Goal: Check status: Verify the current state of an ongoing process or item

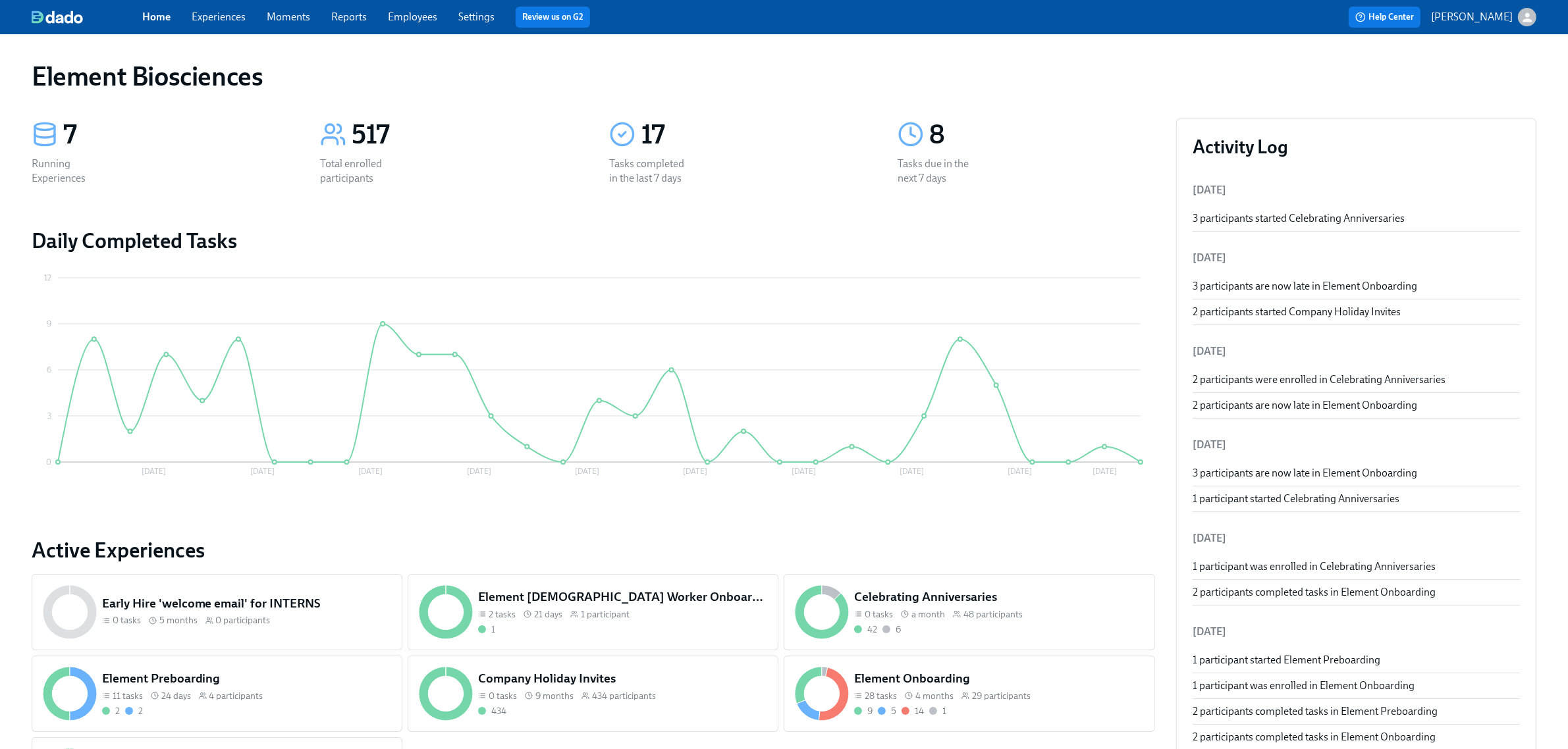
click at [224, 20] on link "Experiences" at bounding box center [218, 16] width 54 height 12
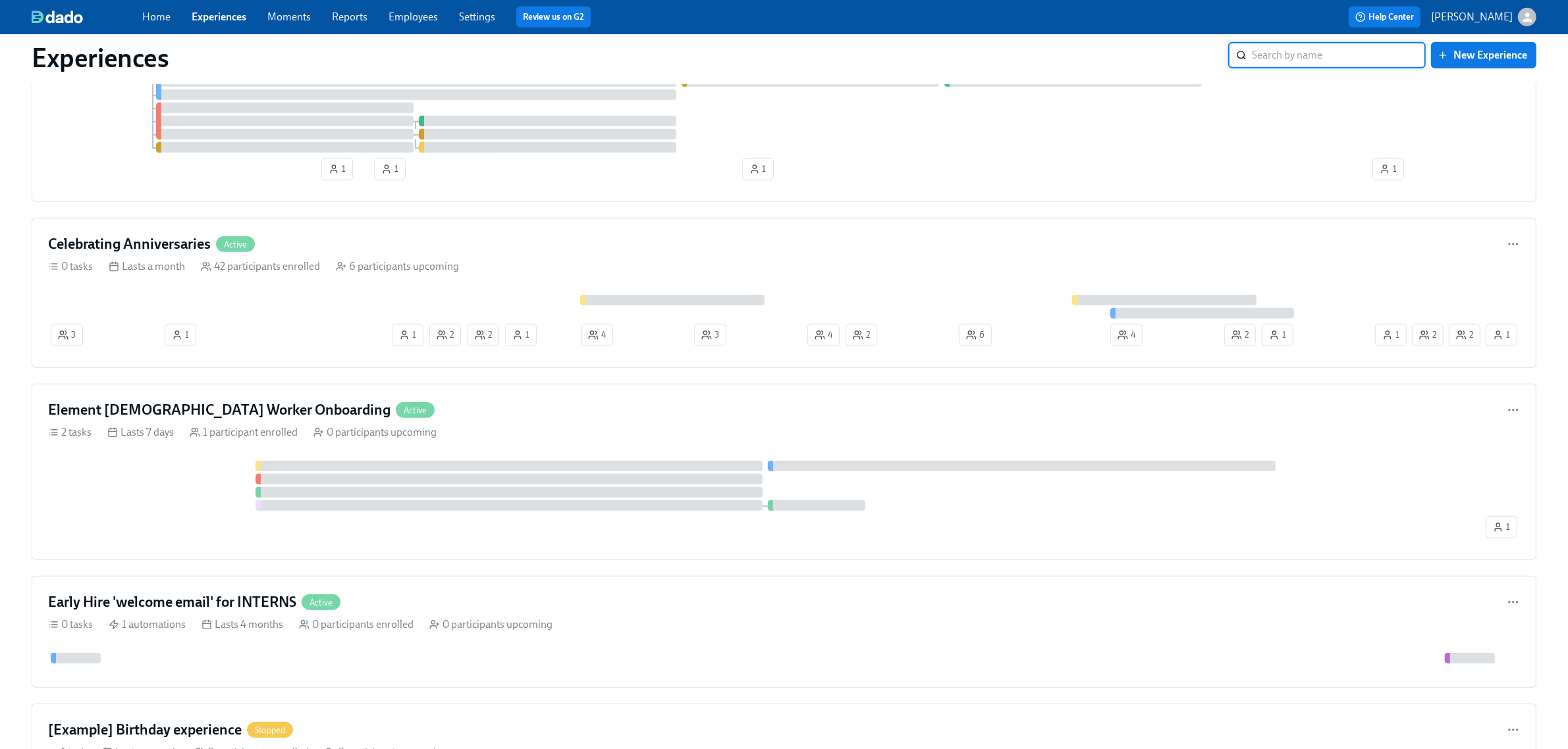
scroll to position [987, 0]
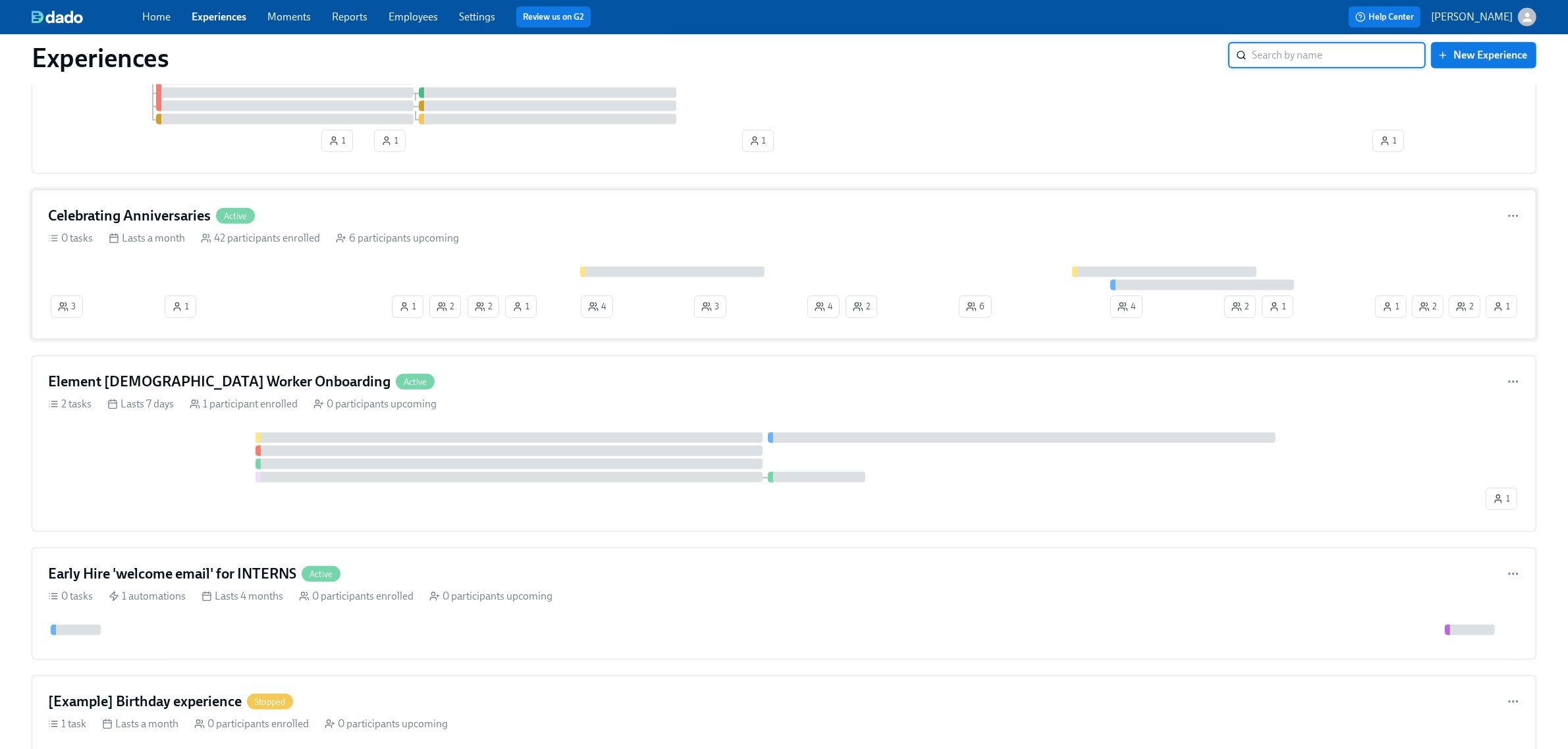
click at [419, 233] on div "Celebrating Anniversaries Active 0 tasks Lasts a month 42 participants enrolled…" at bounding box center [784, 264] width 1505 height 150
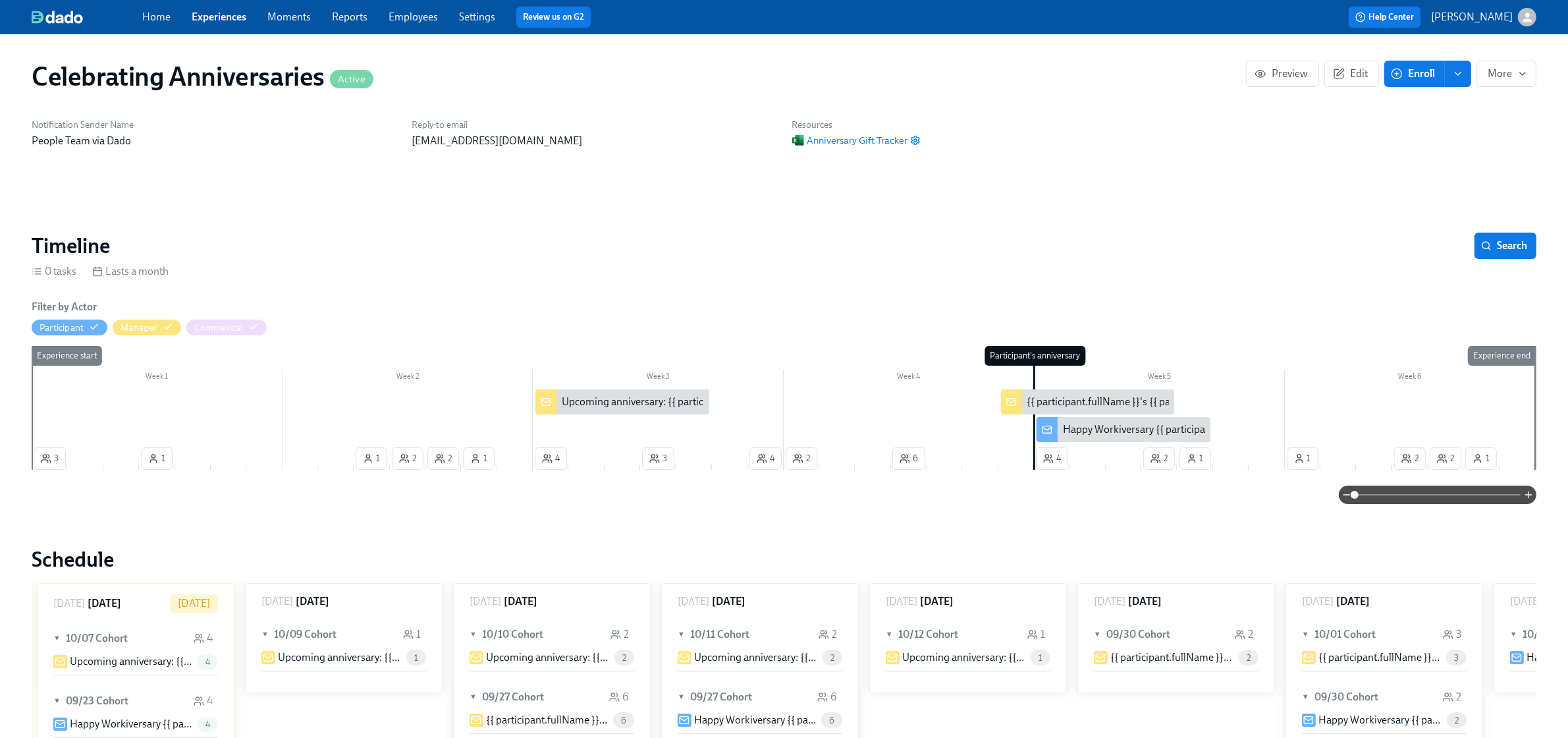
click at [1183, 430] on div "Happy Workiversary {{ participant.firstName }}!!" at bounding box center [1171, 429] width 216 height 14
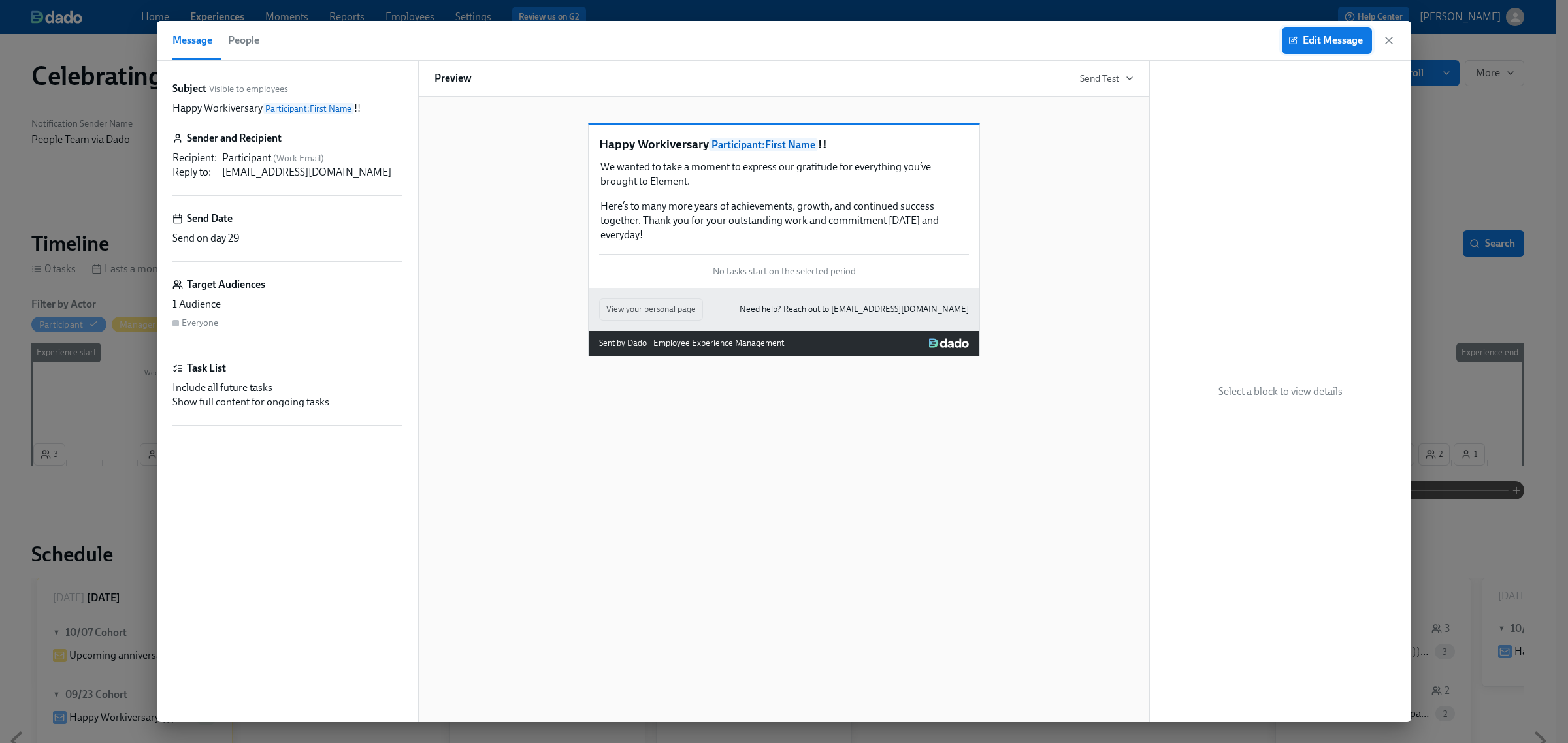
click at [1315, 37] on span "Edit Message" at bounding box center [1327, 40] width 72 height 13
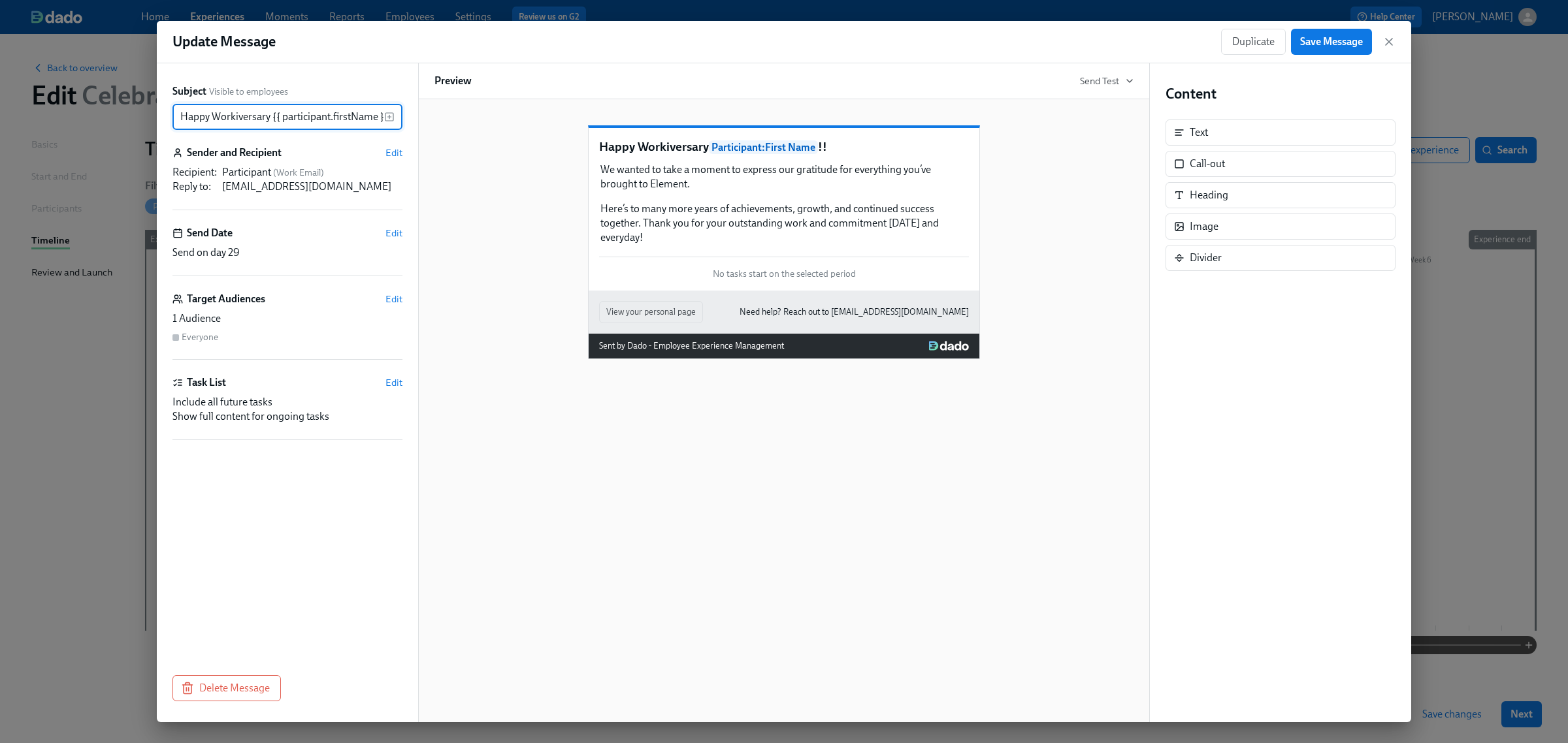
scroll to position [0, 10]
click at [1396, 44] on div "Update Message Duplicate Save Message" at bounding box center [784, 42] width 1254 height 43
click at [1392, 41] on icon "button" at bounding box center [1388, 41] width 13 height 13
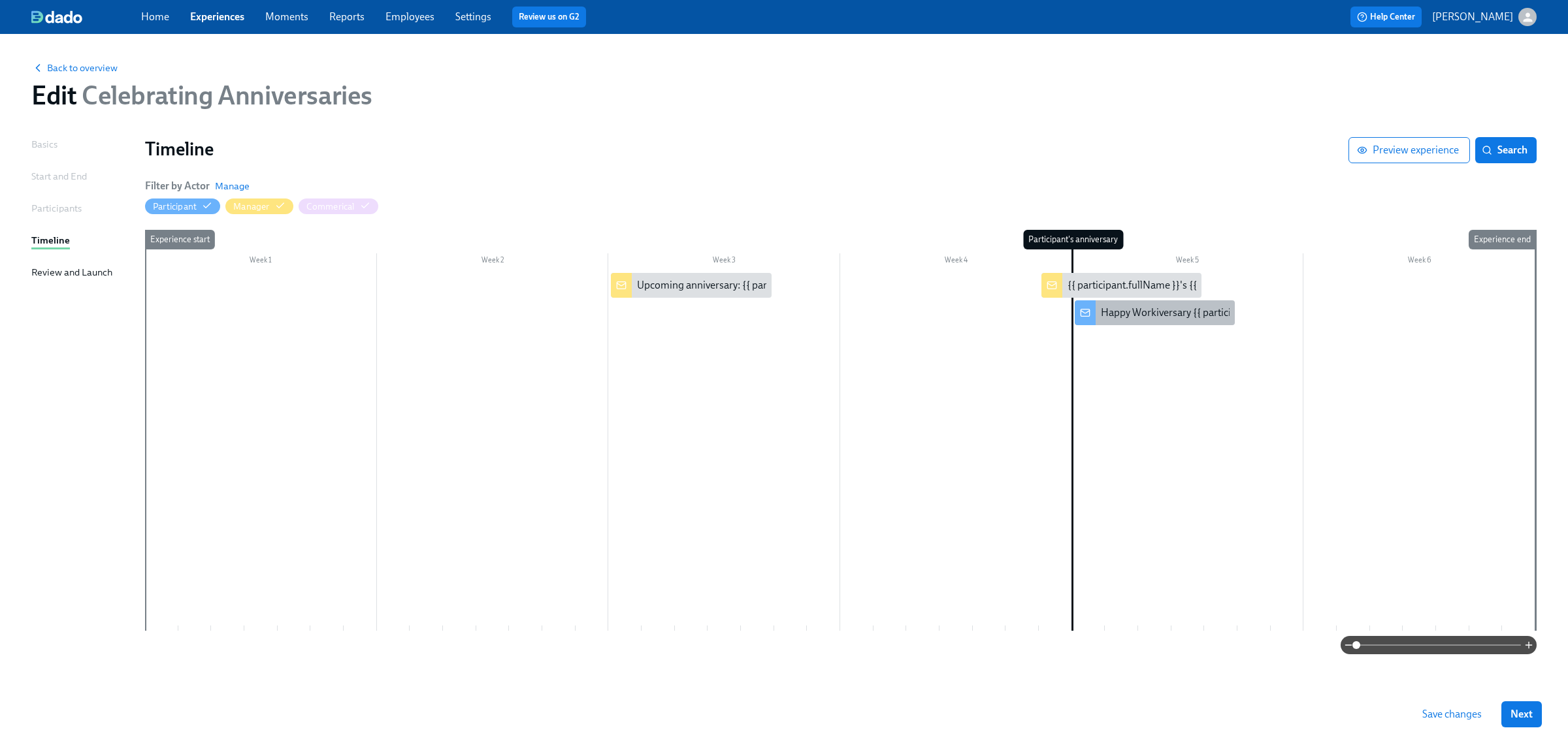
click at [1195, 323] on div "Happy Workiversary {{ participant.firstName }}!!" at bounding box center [1155, 313] width 160 height 25
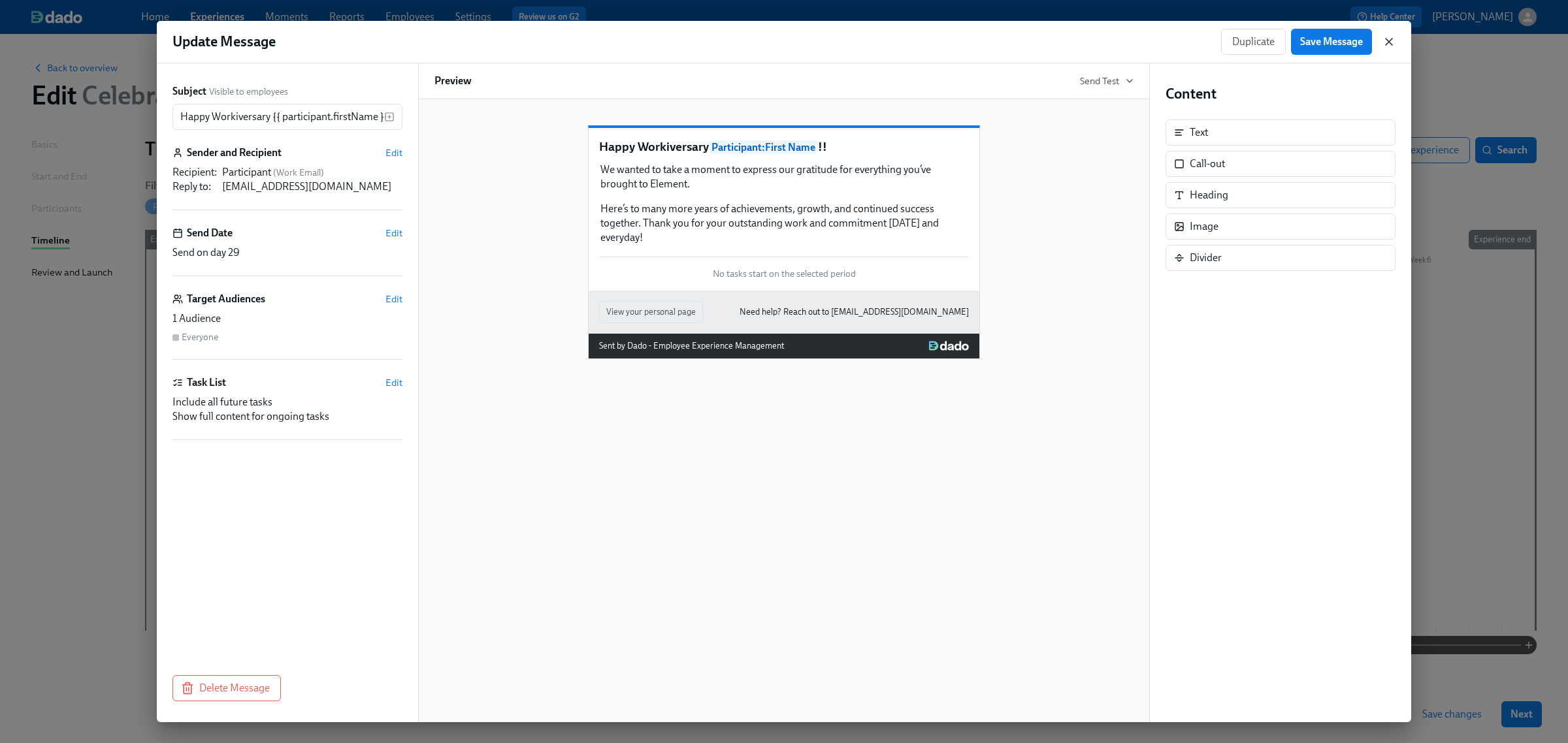
click at [1385, 41] on icon "button" at bounding box center [1388, 41] width 13 height 13
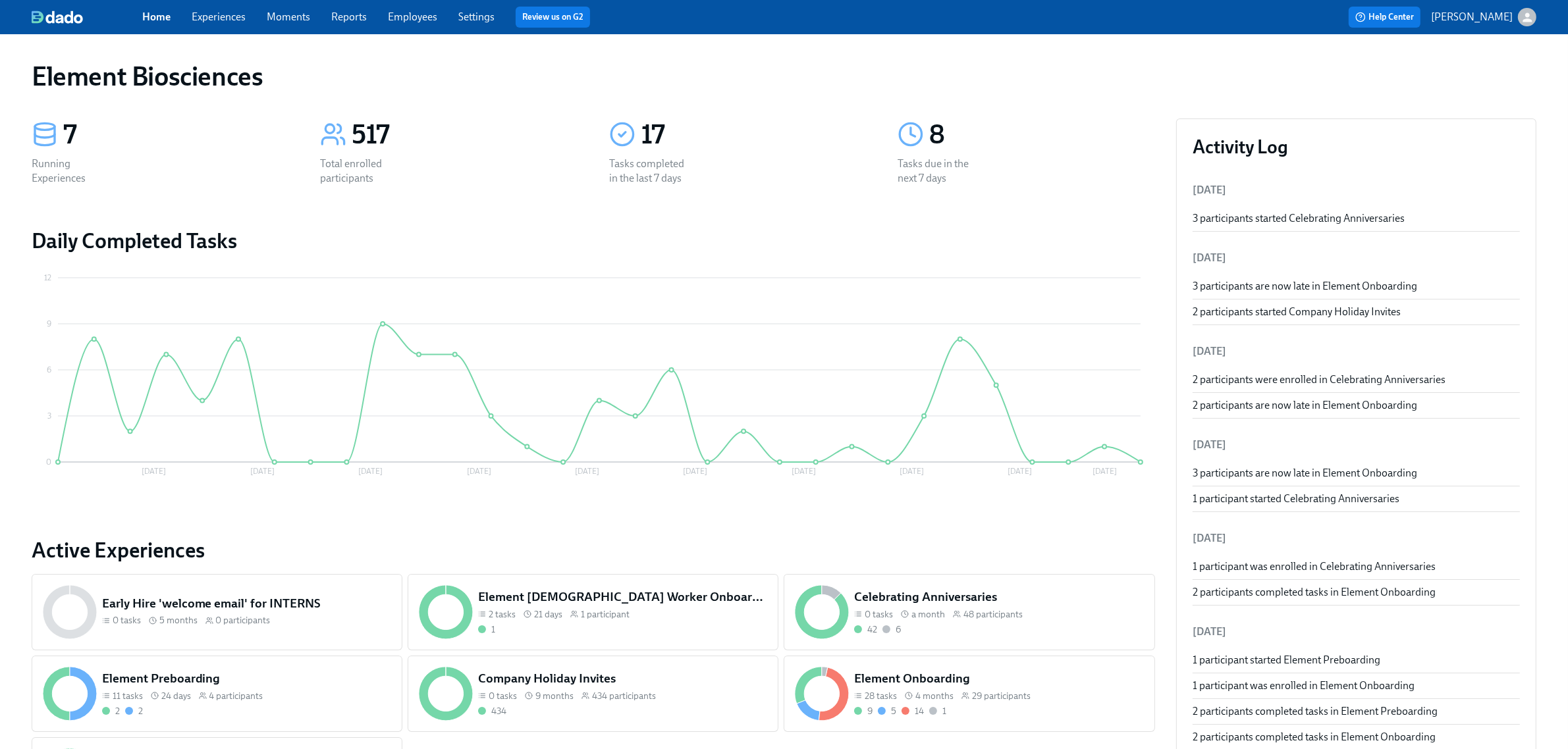
click at [224, 18] on link "Experiences" at bounding box center [218, 16] width 54 height 12
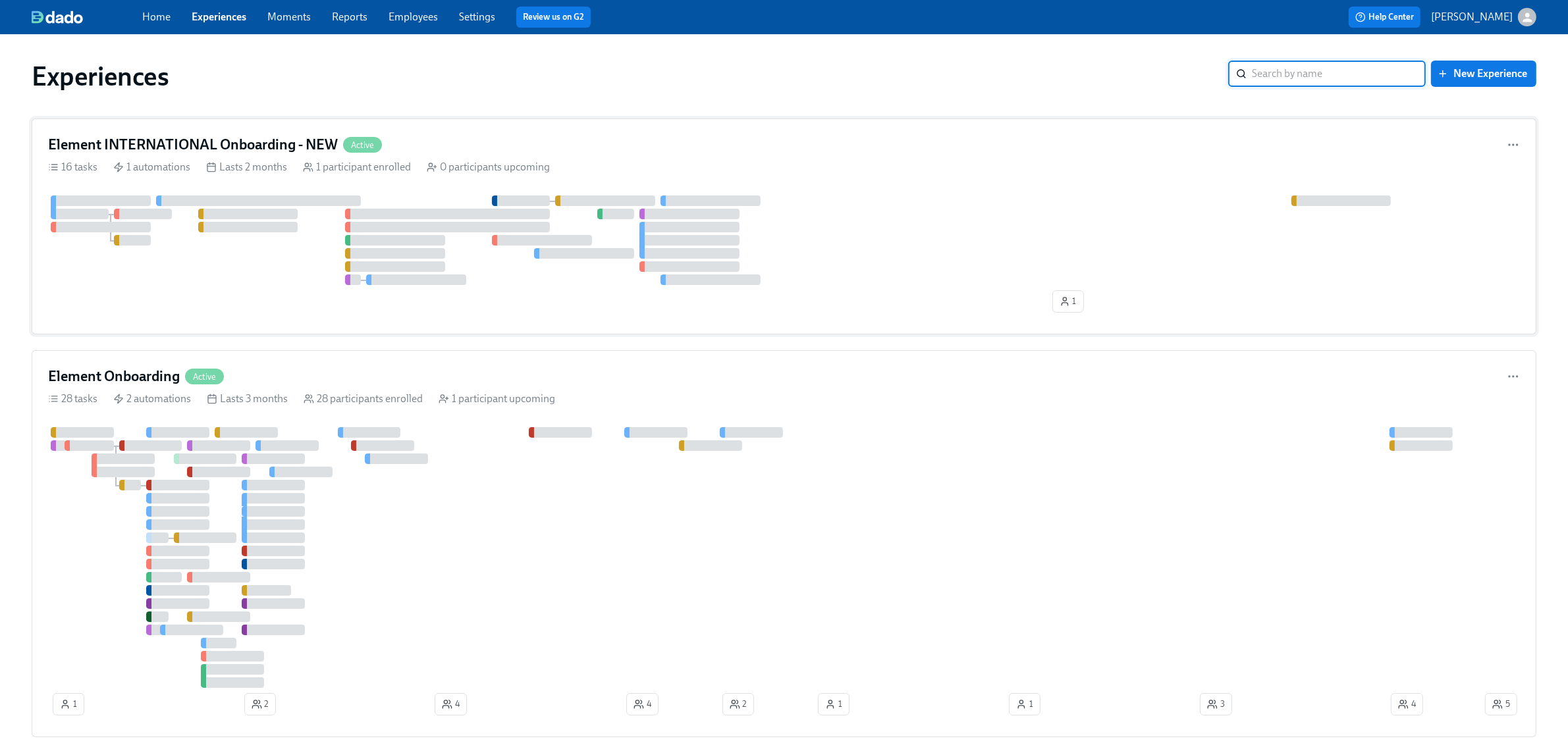
click at [650, 166] on div "16 tasks 1 automations Lasts 2 months 1 participant enrolled 0 participants upc…" at bounding box center [784, 167] width 1472 height 14
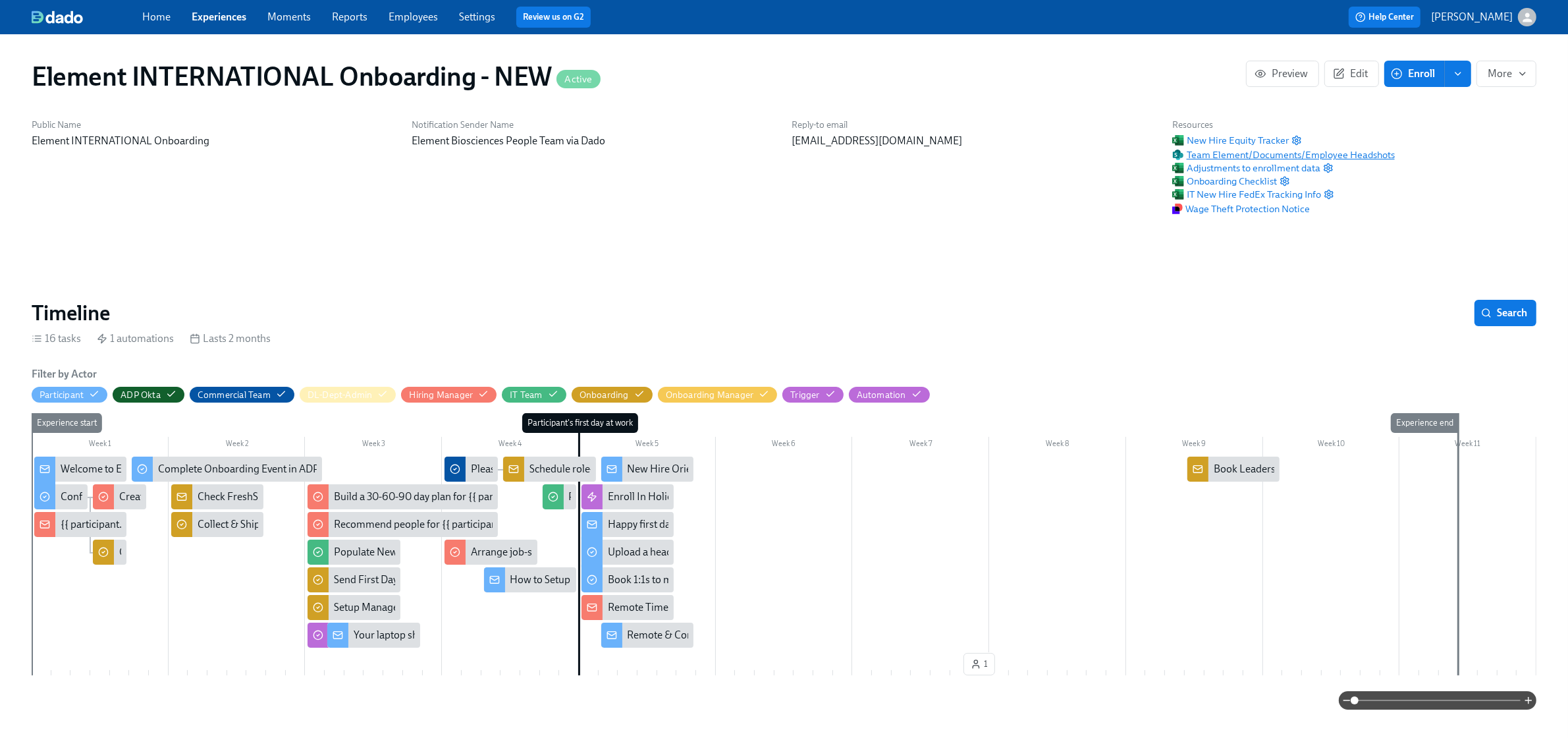
scroll to position [0, 1813]
click at [1358, 157] on span "Team Element/Documents/Employee Headshots" at bounding box center [1283, 155] width 222 height 13
click at [235, 20] on link "Experiences" at bounding box center [219, 16] width 55 height 12
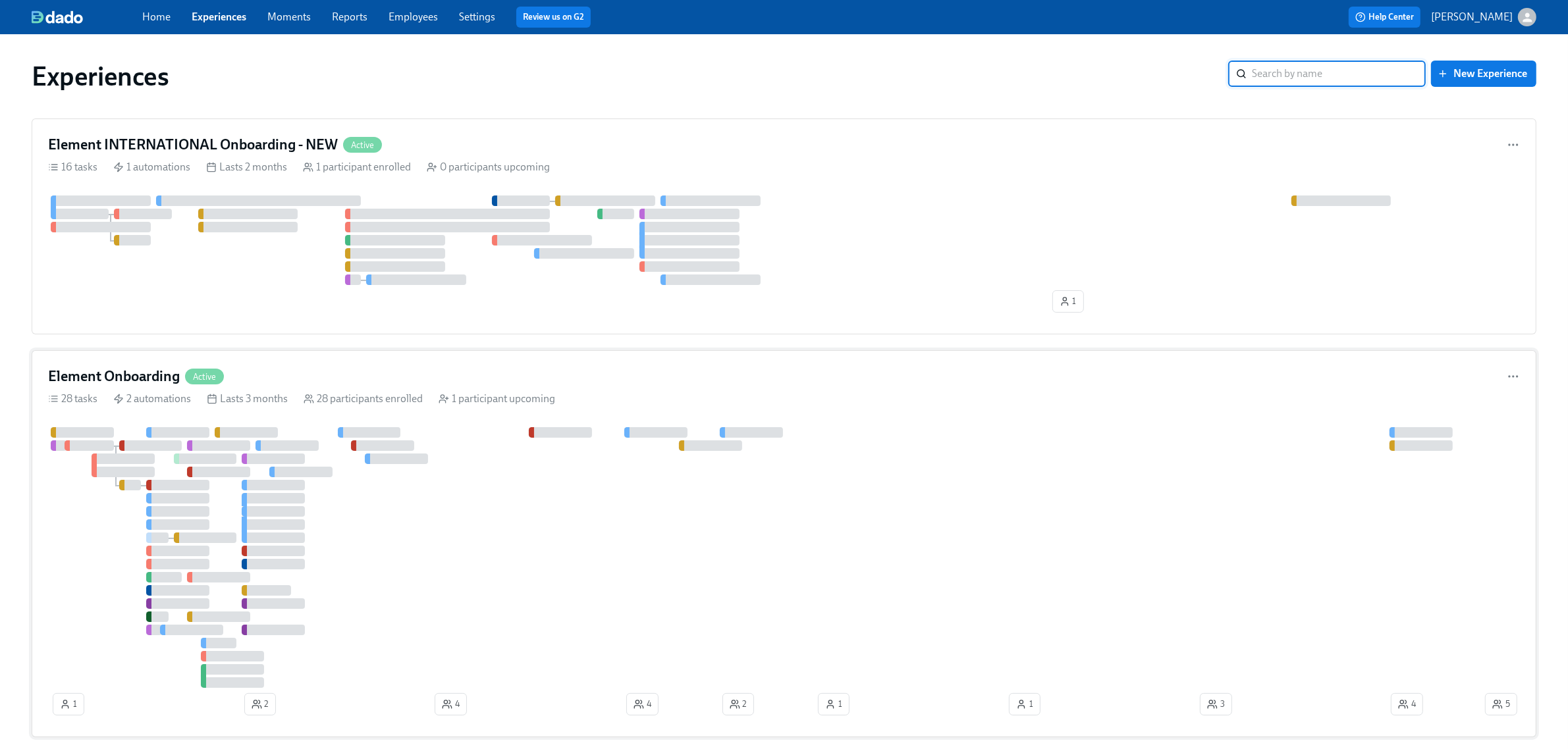
click at [538, 389] on div "Element Onboarding Active 28 tasks 2 automations Lasts 3 months 28 participants…" at bounding box center [784, 544] width 1505 height 387
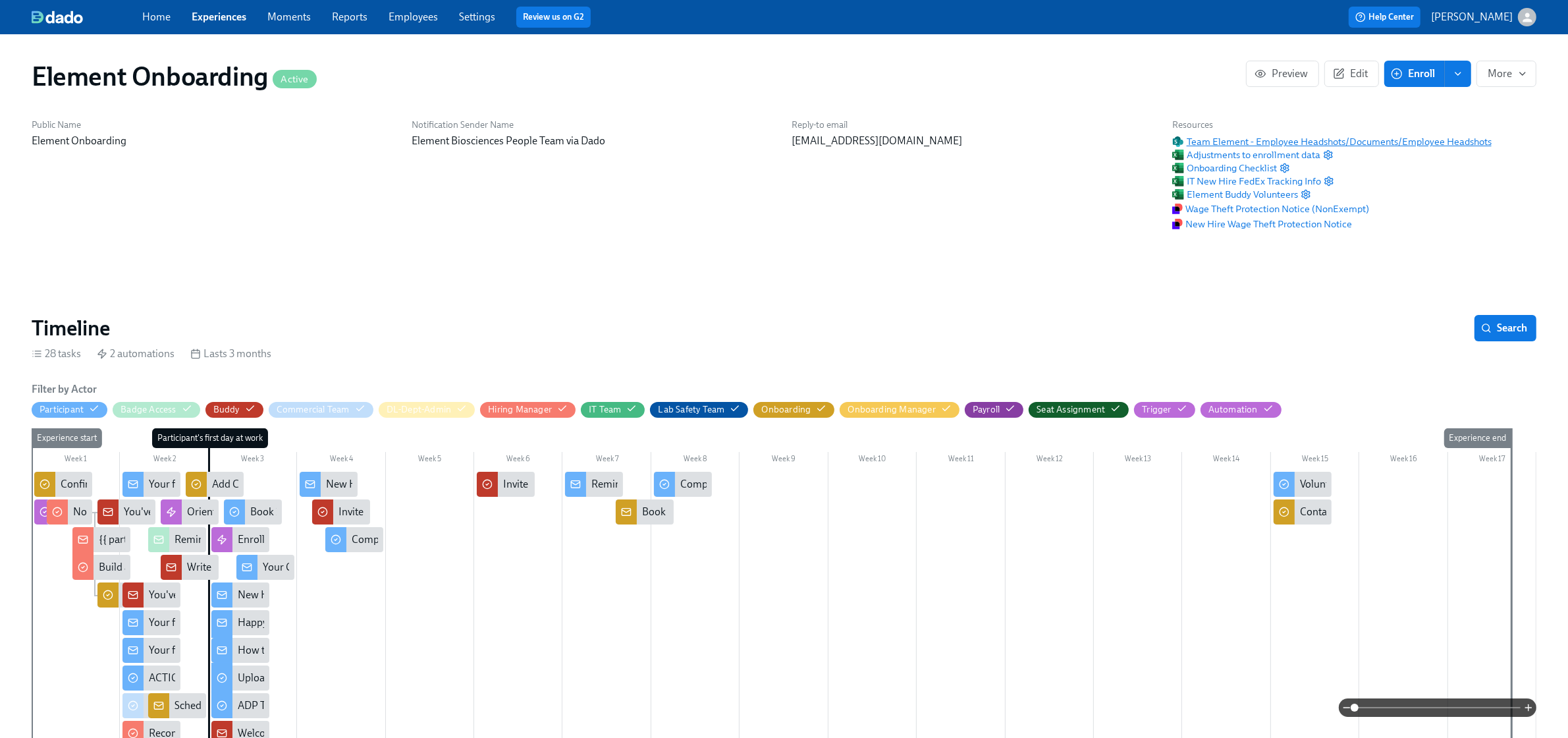
scroll to position [0, 12844]
click at [1393, 137] on span "Team Element - Employee Headshots/Documents/Employee Headshots" at bounding box center [1332, 141] width 320 height 13
click at [229, 21] on link "Experiences" at bounding box center [219, 16] width 55 height 12
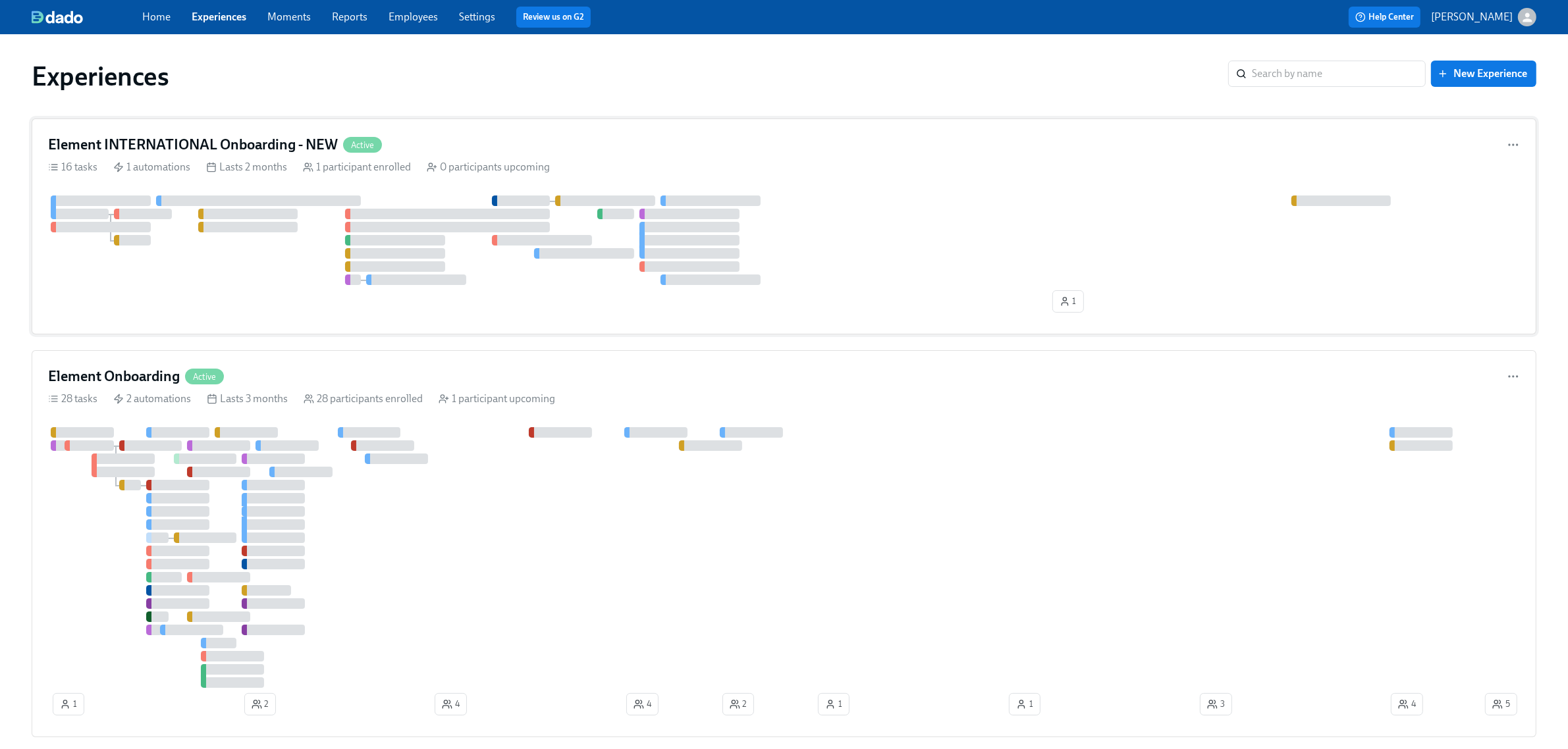
click at [476, 135] on div "Element INTERNATIONAL Onboarding - NEW Active" at bounding box center [784, 144] width 1472 height 20
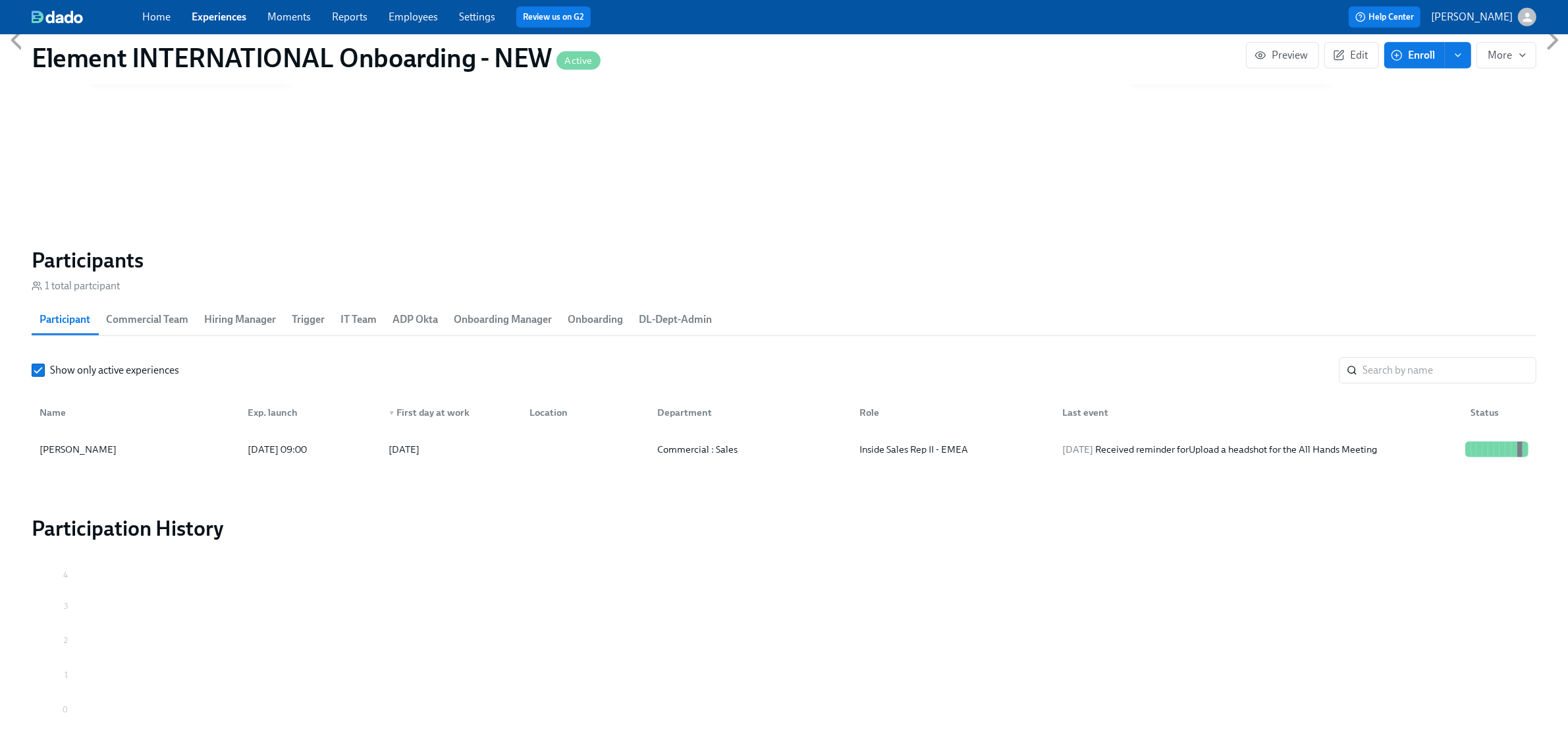
scroll to position [982, 0]
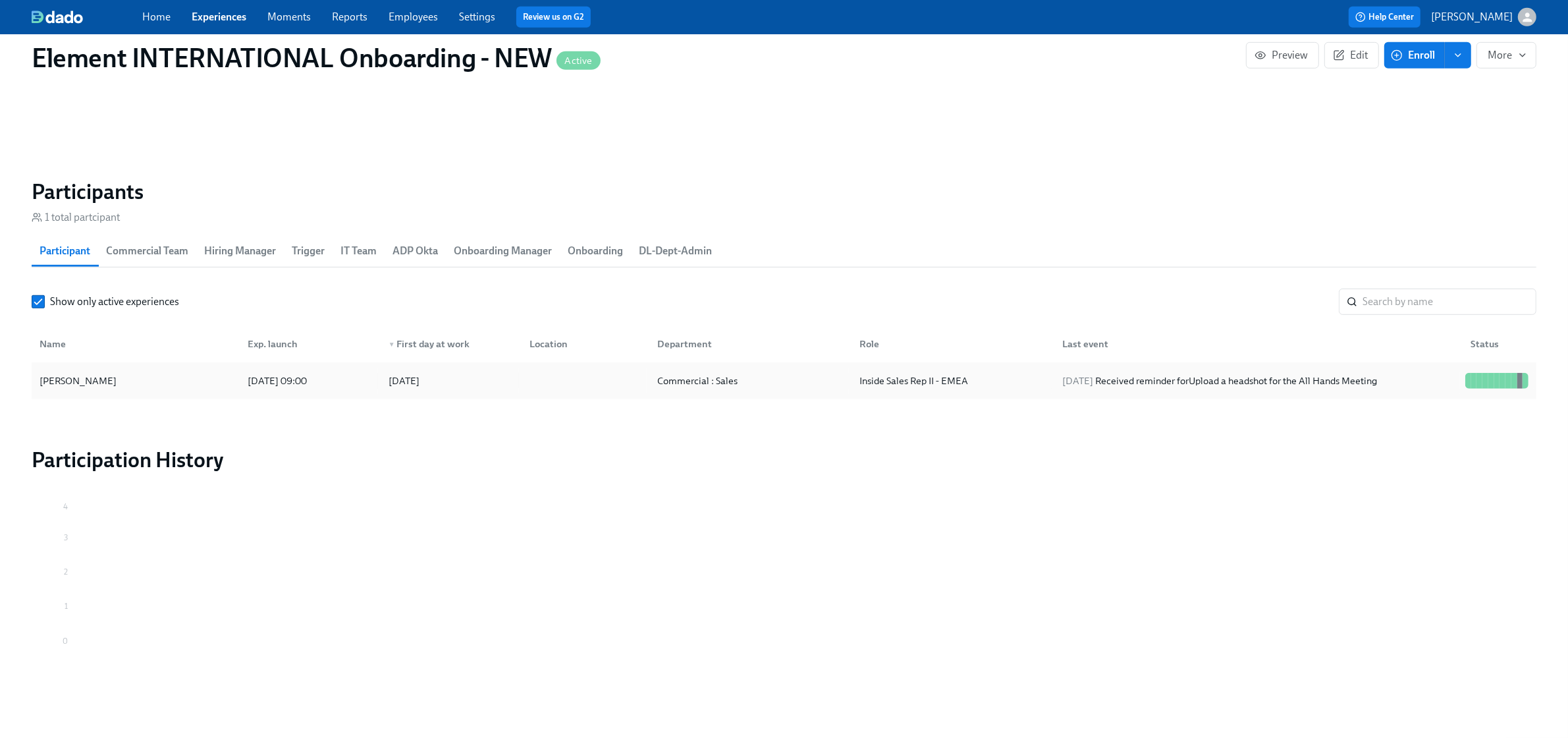
click at [142, 376] on div "Tanja Ivanovska" at bounding box center [136, 381] width 203 height 26
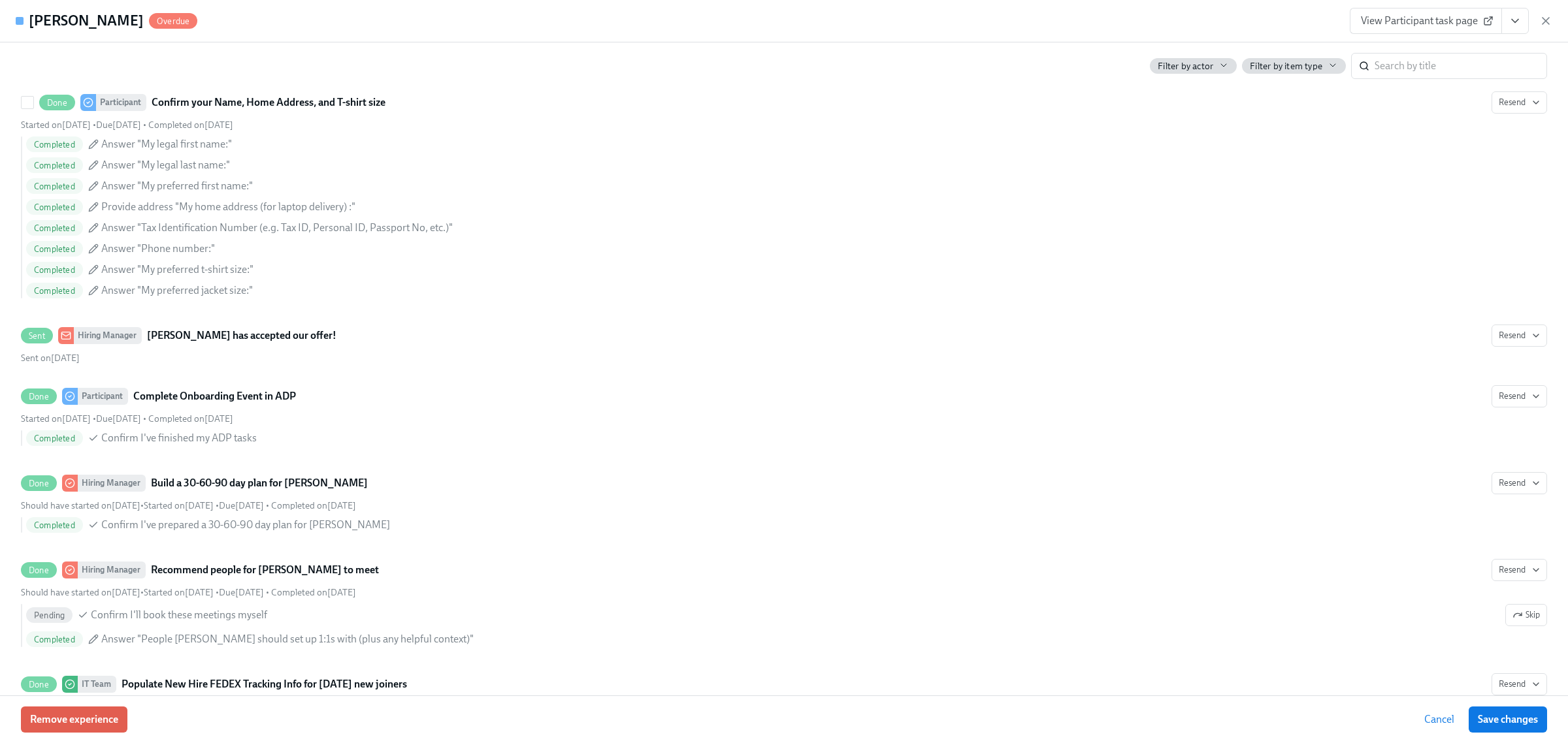
scroll to position [1306, 0]
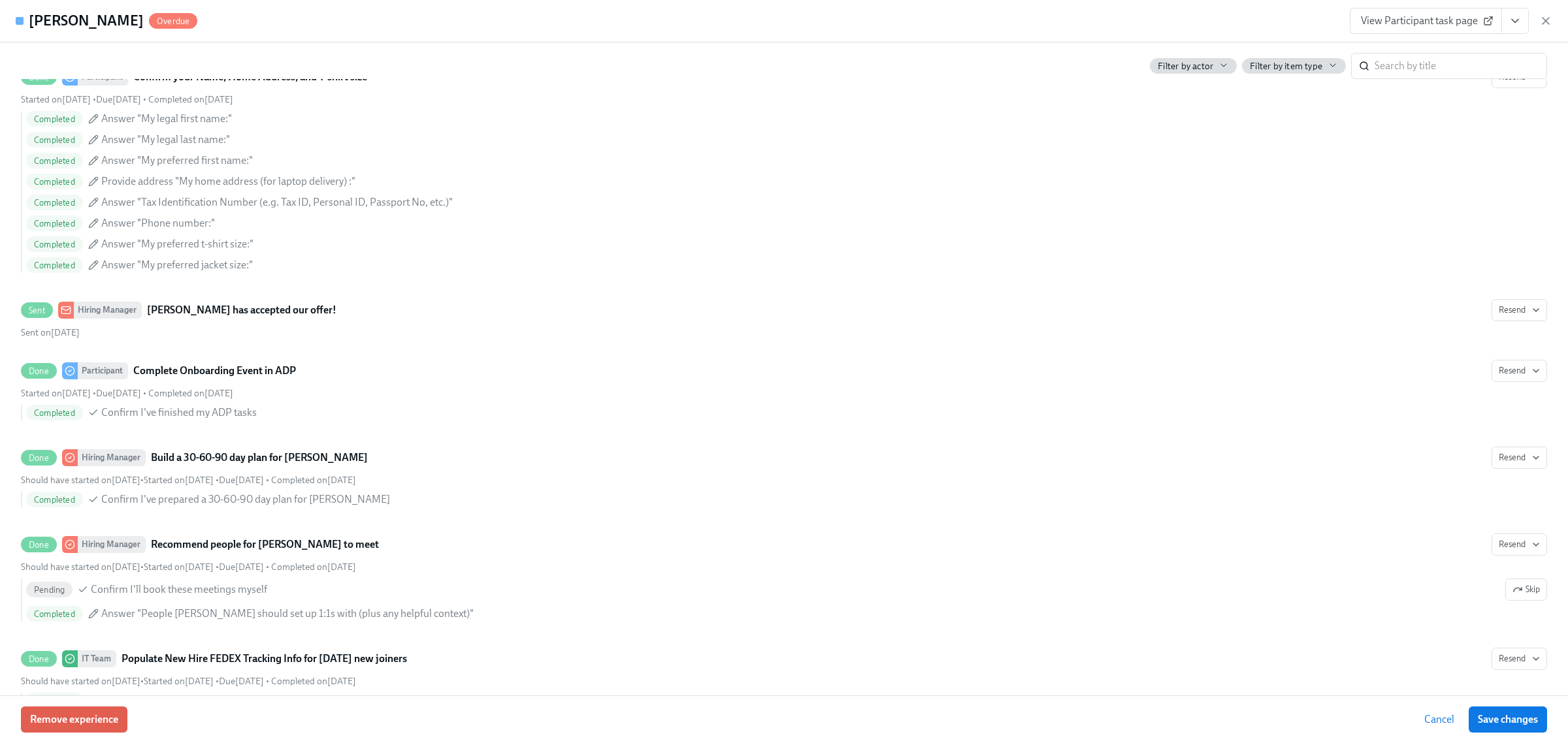
click at [1442, 24] on span "View Participant task page" at bounding box center [1426, 20] width 130 height 13
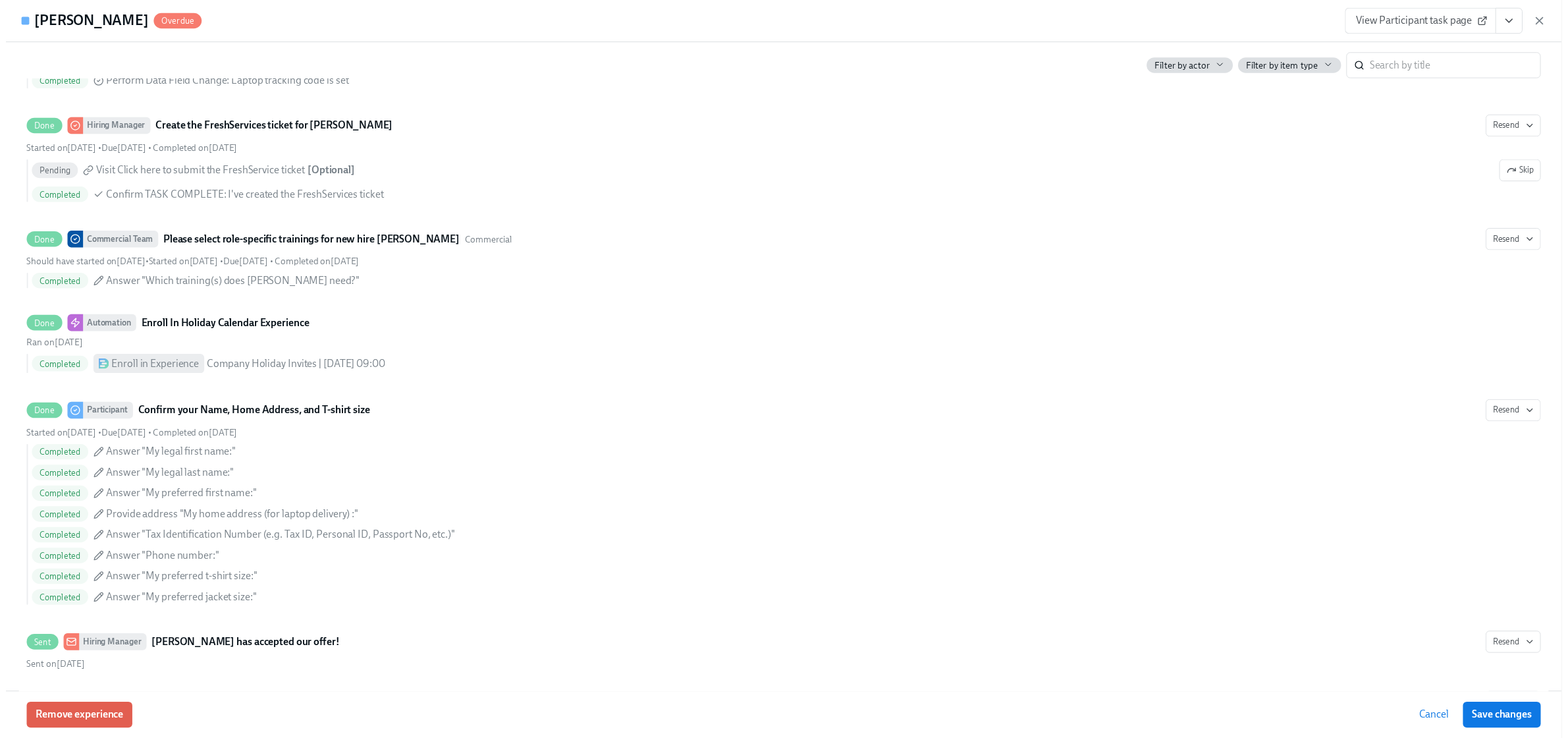
scroll to position [741, 0]
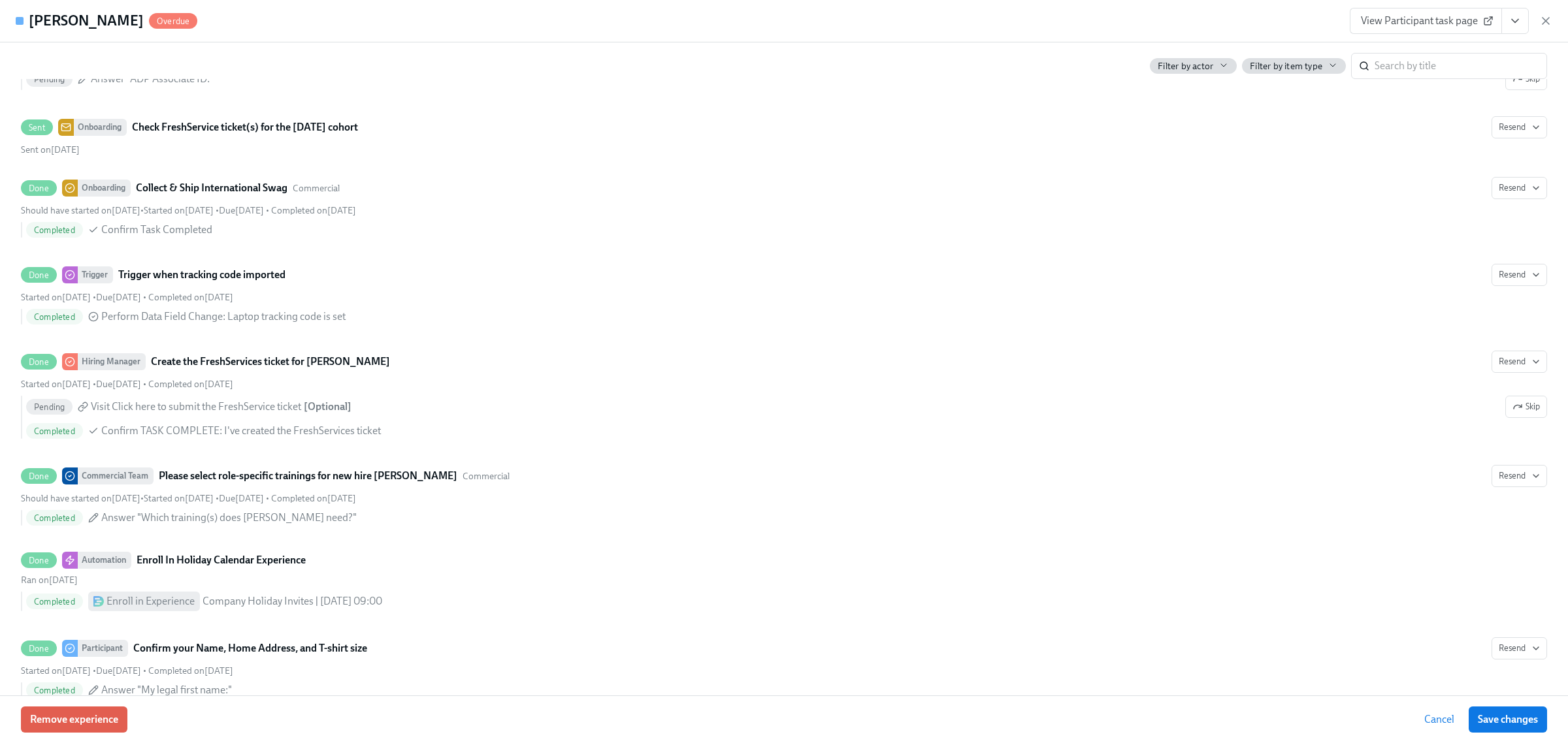
click at [1536, 24] on div "View Participant task page" at bounding box center [1451, 21] width 202 height 26
click at [1539, 23] on icon "button" at bounding box center [1545, 20] width 13 height 13
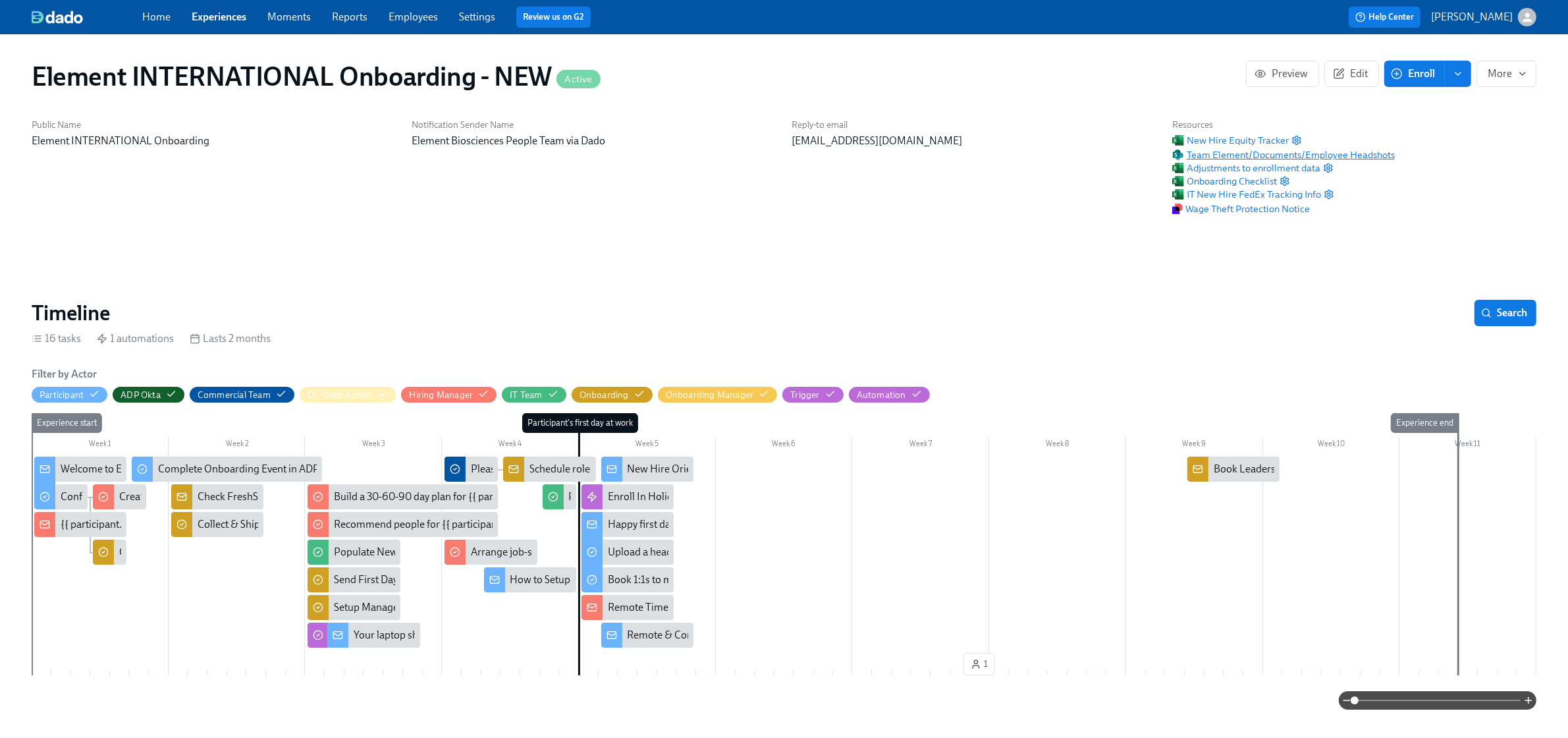
click at [1360, 150] on span "Team Element/Documents/Employee Headshots" at bounding box center [1283, 155] width 222 height 13
click at [225, 15] on link "Experiences" at bounding box center [219, 16] width 55 height 12
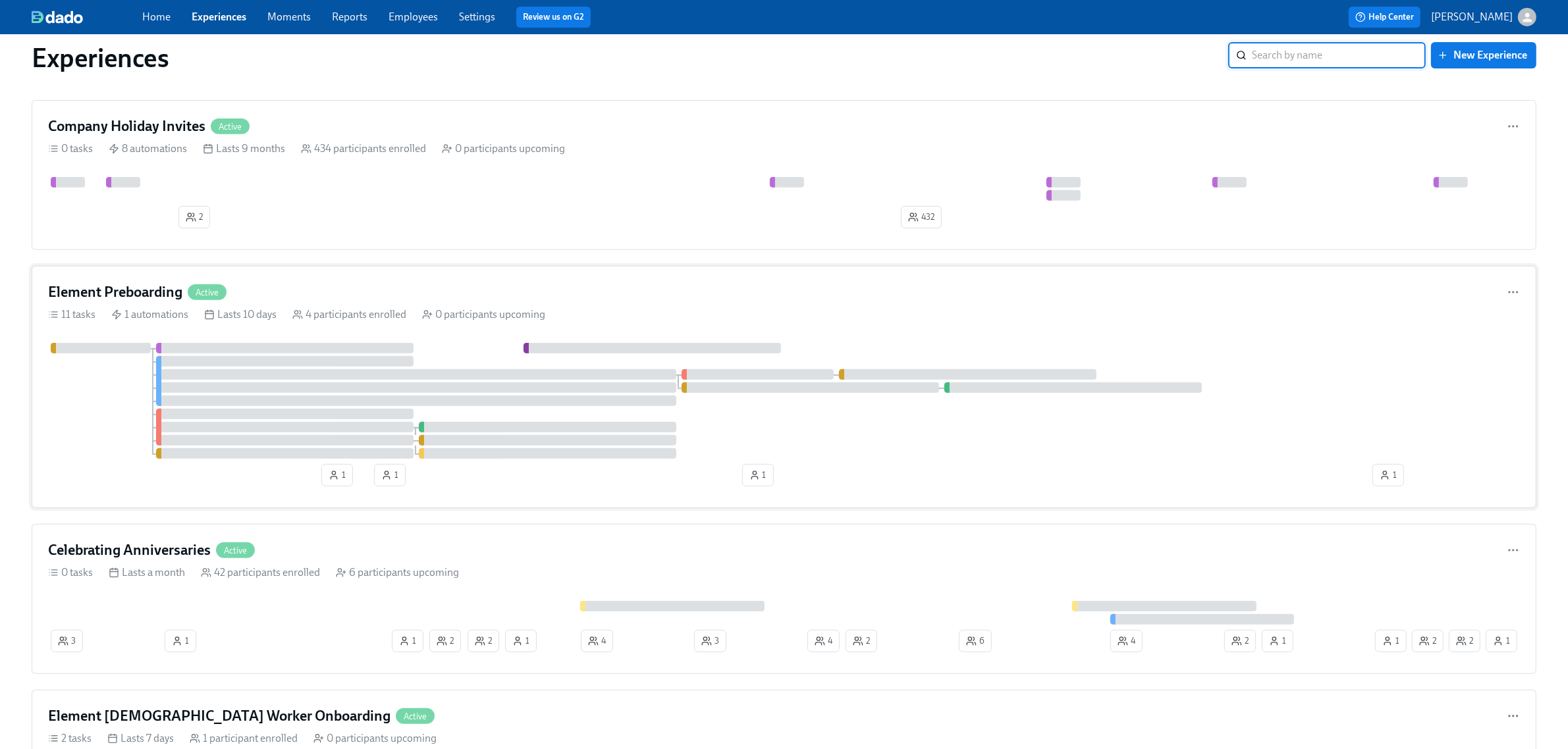
scroll to position [658, 0]
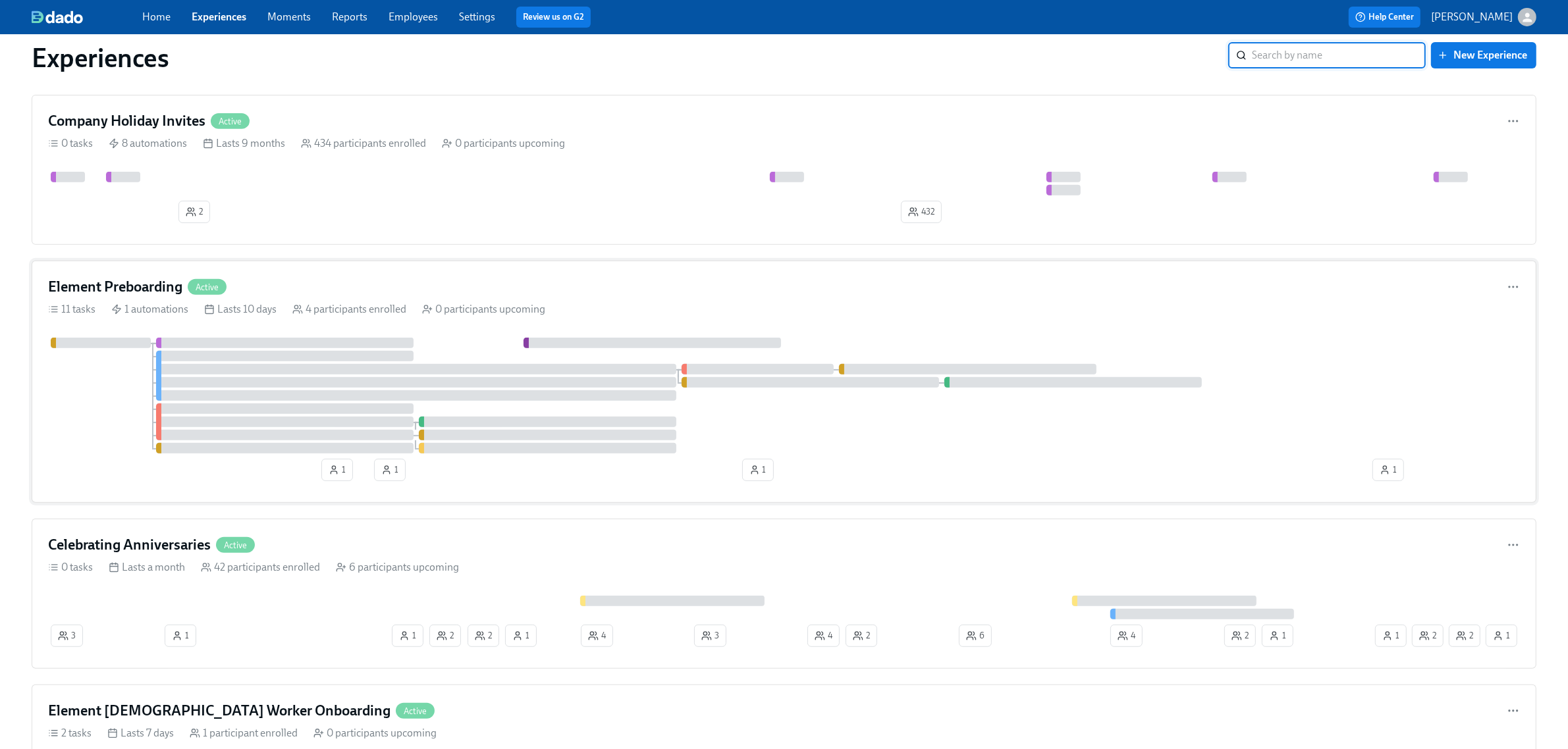
click at [642, 317] on div "11 tasks 1 automations Lasts 10 days 4 participants enrolled 0 participants upc…" at bounding box center [784, 309] width 1472 height 14
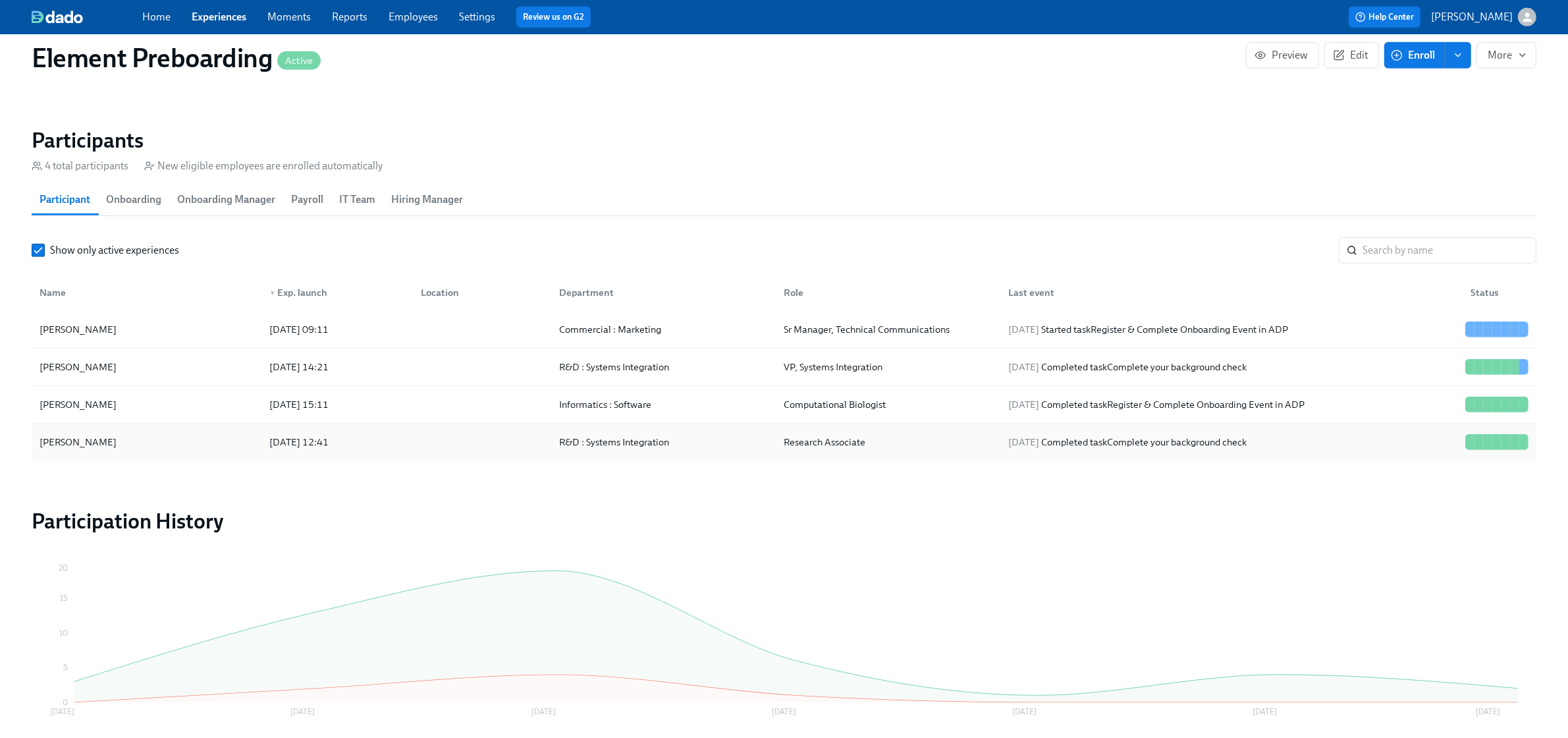
scroll to position [1153, 0]
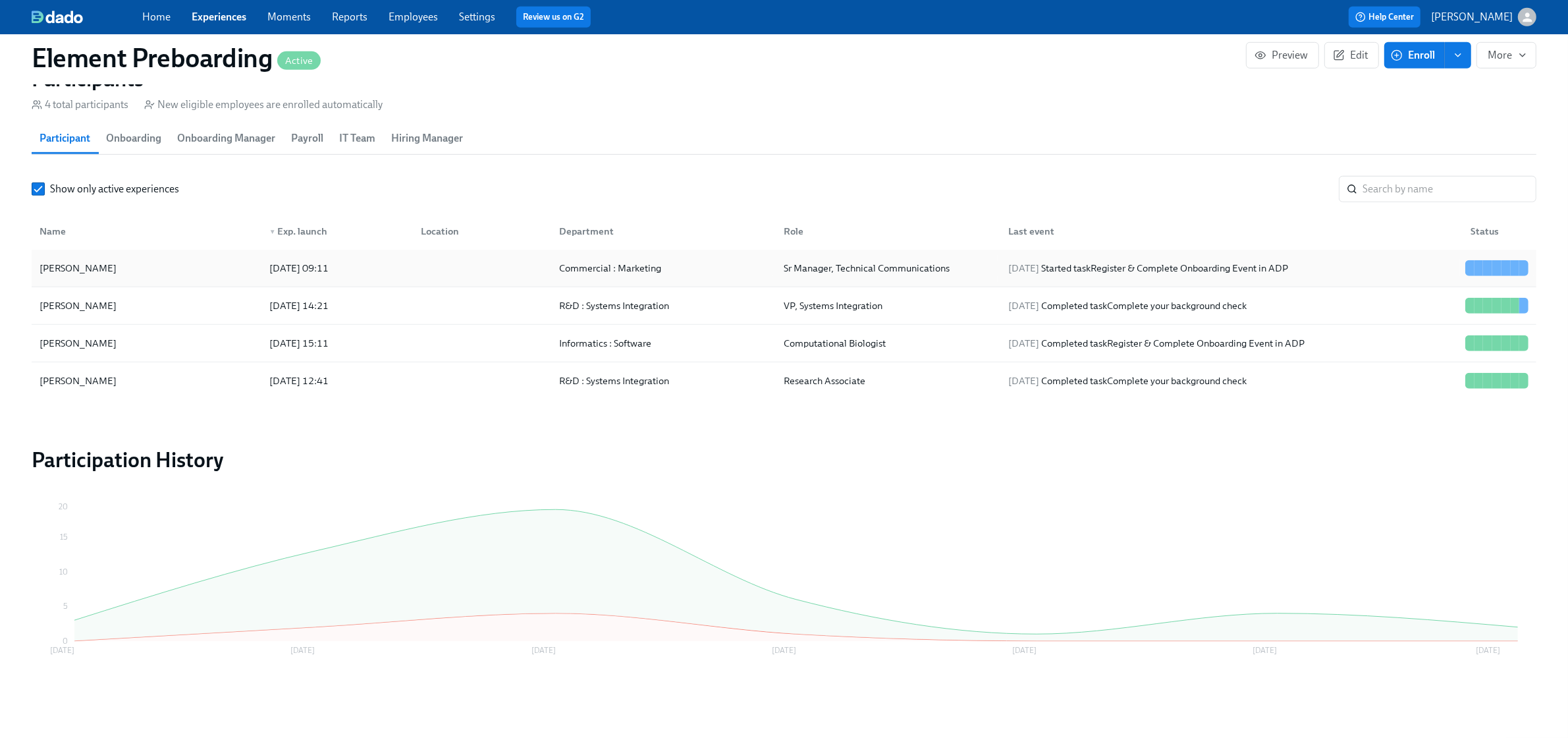
click at [185, 269] on div "Matthew Edwards" at bounding box center [146, 268] width 224 height 26
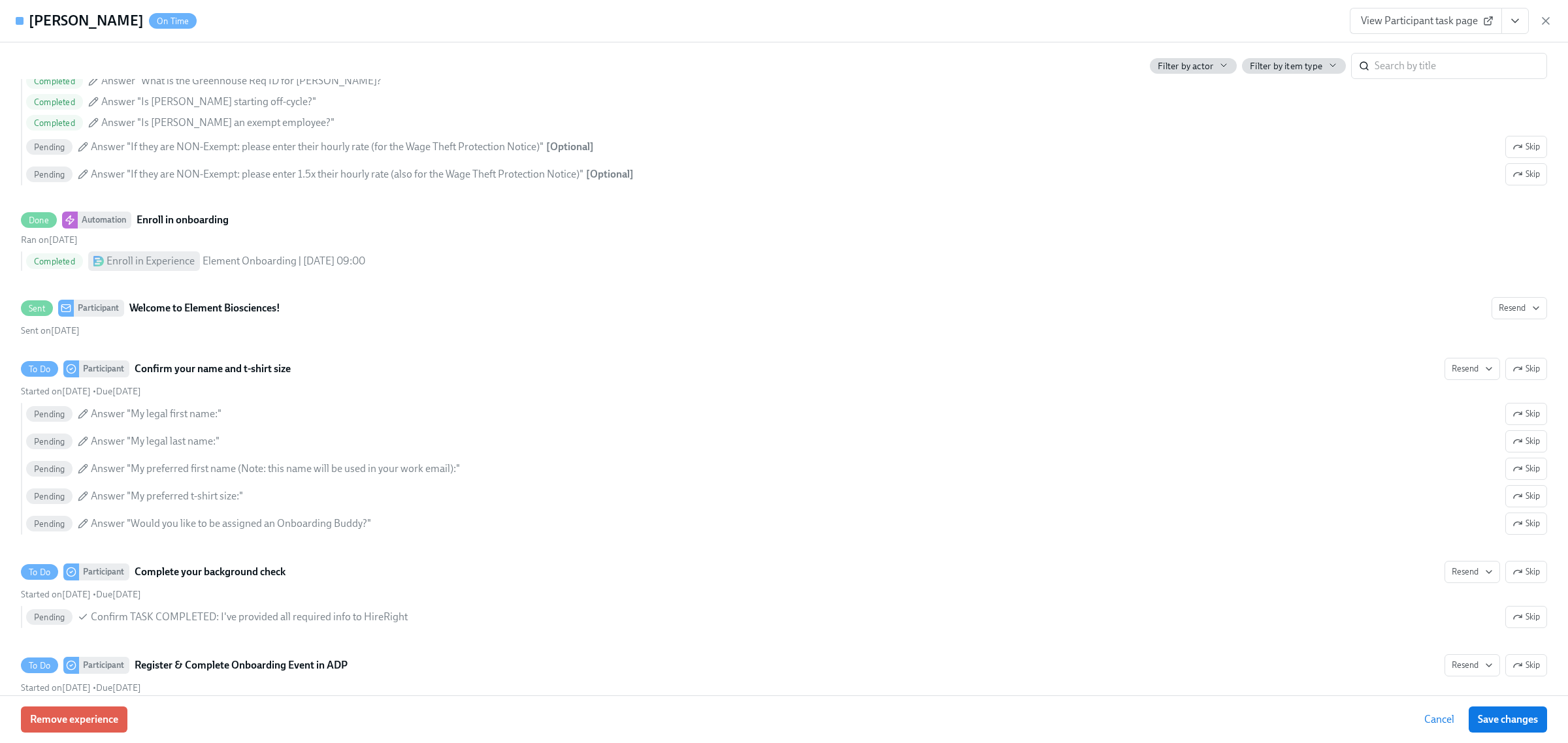
scroll to position [490, 0]
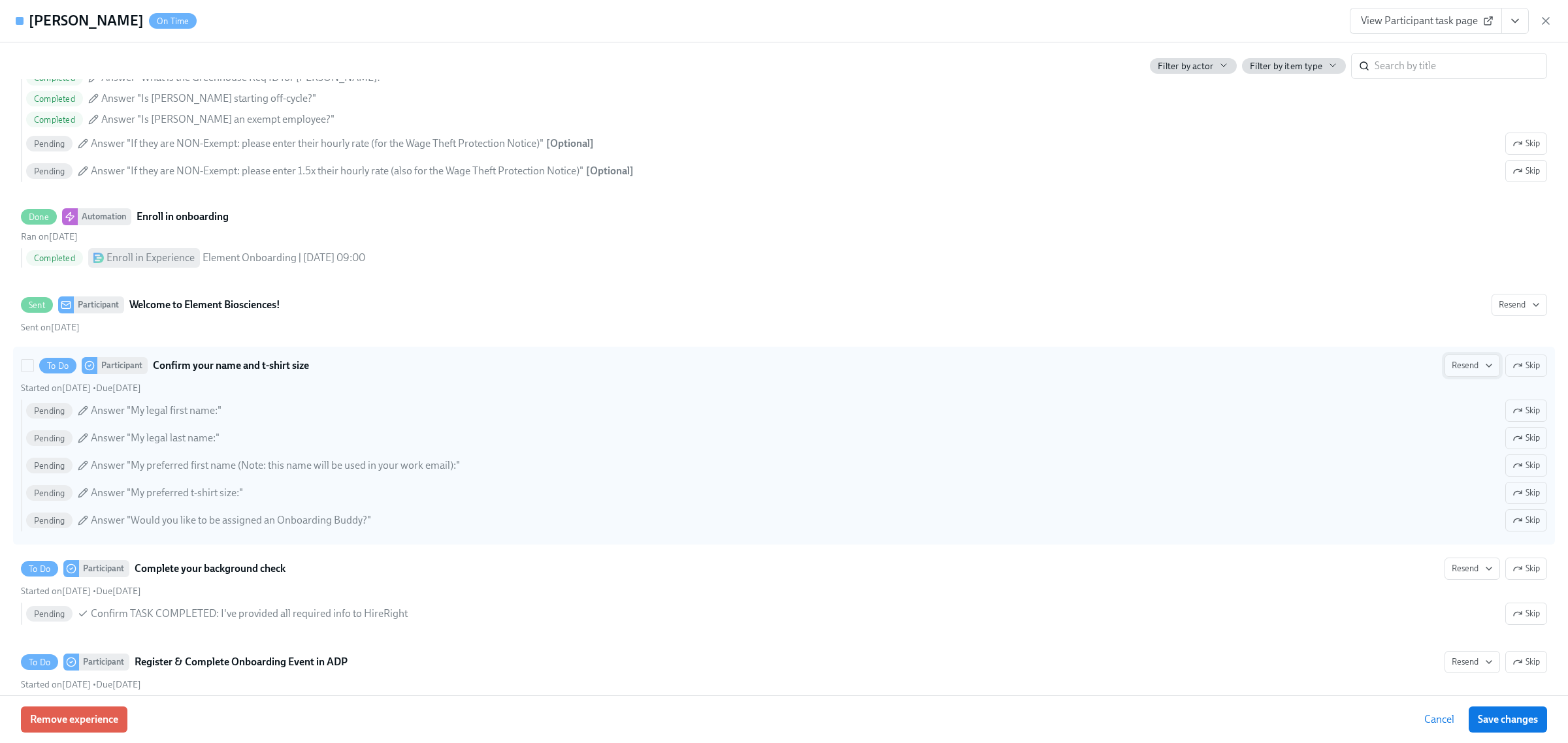
click at [1483, 364] on icon "button" at bounding box center [1488, 365] width 10 height 10
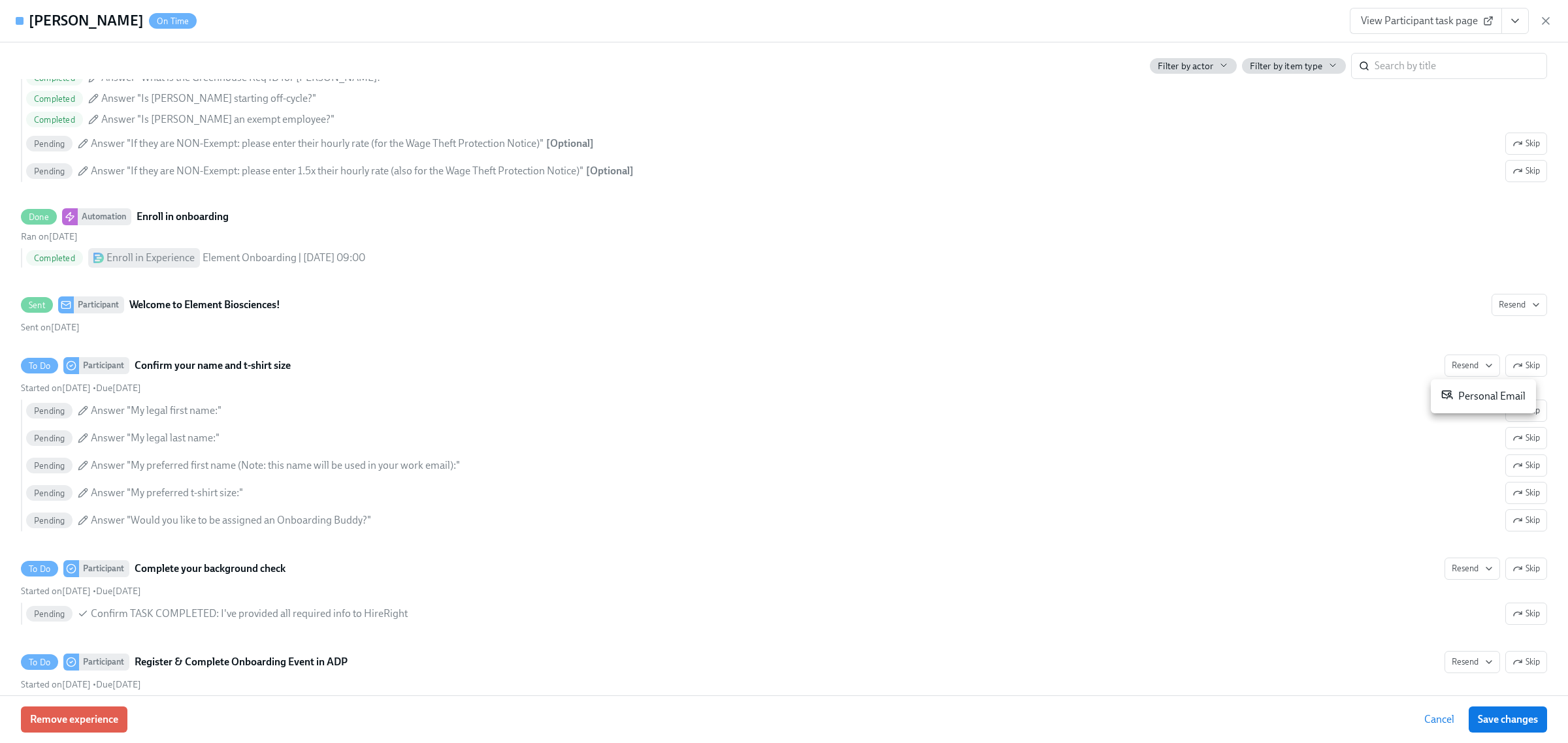
click at [1459, 392] on div "Personal Email" at bounding box center [1483, 396] width 84 height 16
